Goal: Task Accomplishment & Management: Manage account settings

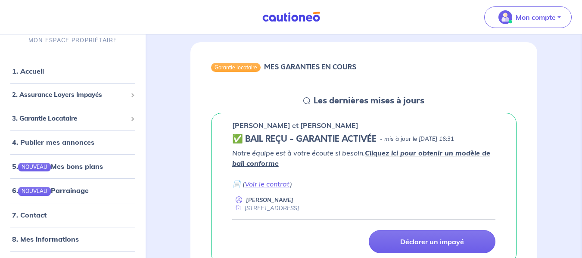
scroll to position [86, 0]
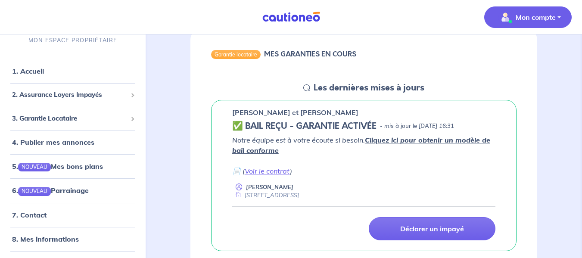
click at [545, 15] on p "Mon compte" at bounding box center [536, 17] width 40 height 10
click at [531, 73] on link "Me déconnecter" at bounding box center [519, 74] width 69 height 14
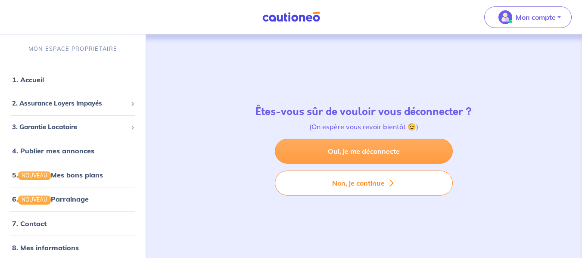
click at [385, 149] on link "Oui, je me déconnecte" at bounding box center [364, 151] width 178 height 25
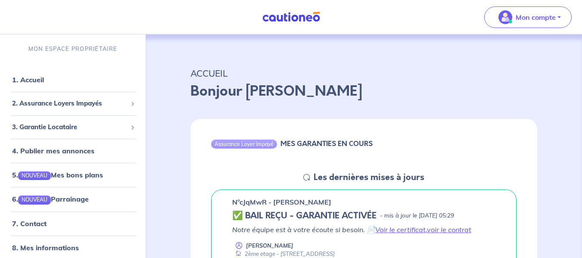
click at [313, 134] on div "Assurance Loyer Impayé MES GARANTIES EN COURS" at bounding box center [363, 145] width 347 height 53
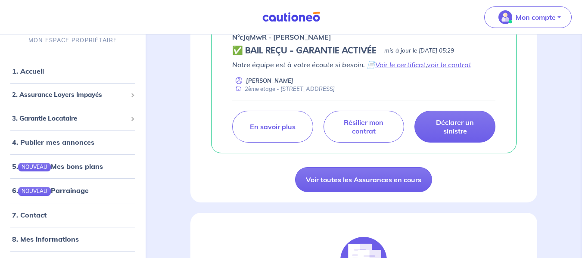
scroll to position [172, 0]
